Goal: Check status: Check status

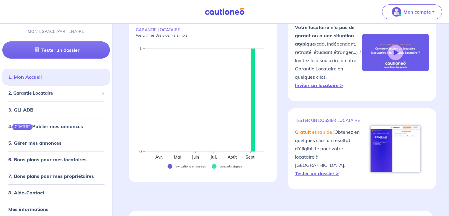
scroll to position [59, 0]
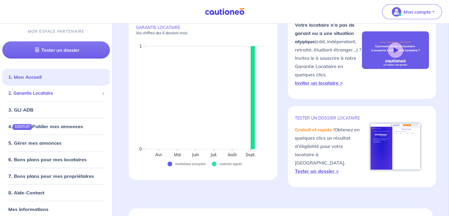
click at [64, 89] on div "2. Garantie Locataire" at bounding box center [56, 93] width 108 height 12
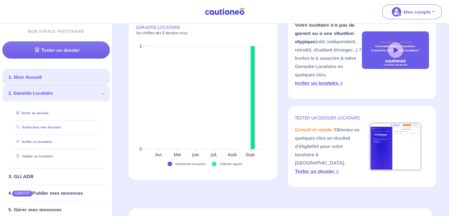
click at [48, 125] on link "Suivre tous mes dossiers" at bounding box center [37, 127] width 47 height 4
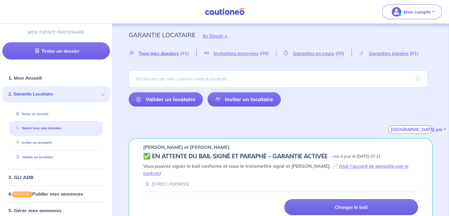
scroll to position [5, 0]
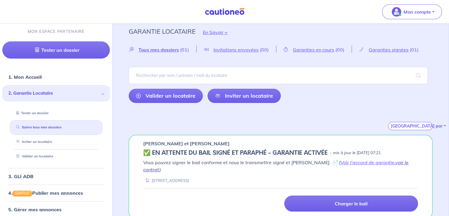
click at [397, 161] on link "voir le contrat" at bounding box center [276, 165] width 266 height 13
click at [341, 161] on link "Voir l'accord de garantie" at bounding box center [368, 162] width 54 height 6
click at [168, 49] on span "Tous mes dossiers" at bounding box center [159, 50] width 40 height 6
click at [392, 161] on link "voir le contrat" at bounding box center [276, 165] width 266 height 13
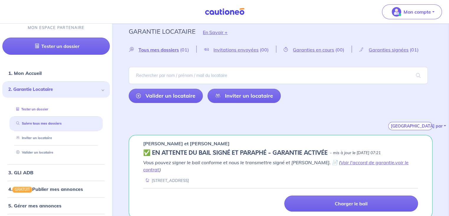
scroll to position [0, 0]
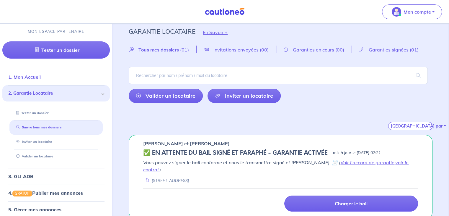
click at [33, 79] on link "1. Mon Accueil" at bounding box center [24, 77] width 32 height 6
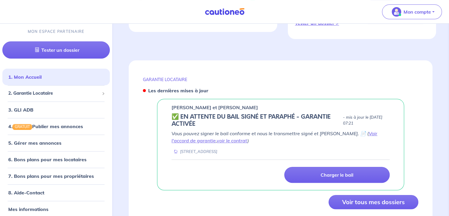
scroll to position [222, 0]
